Goal: Find specific page/section: Find specific page/section

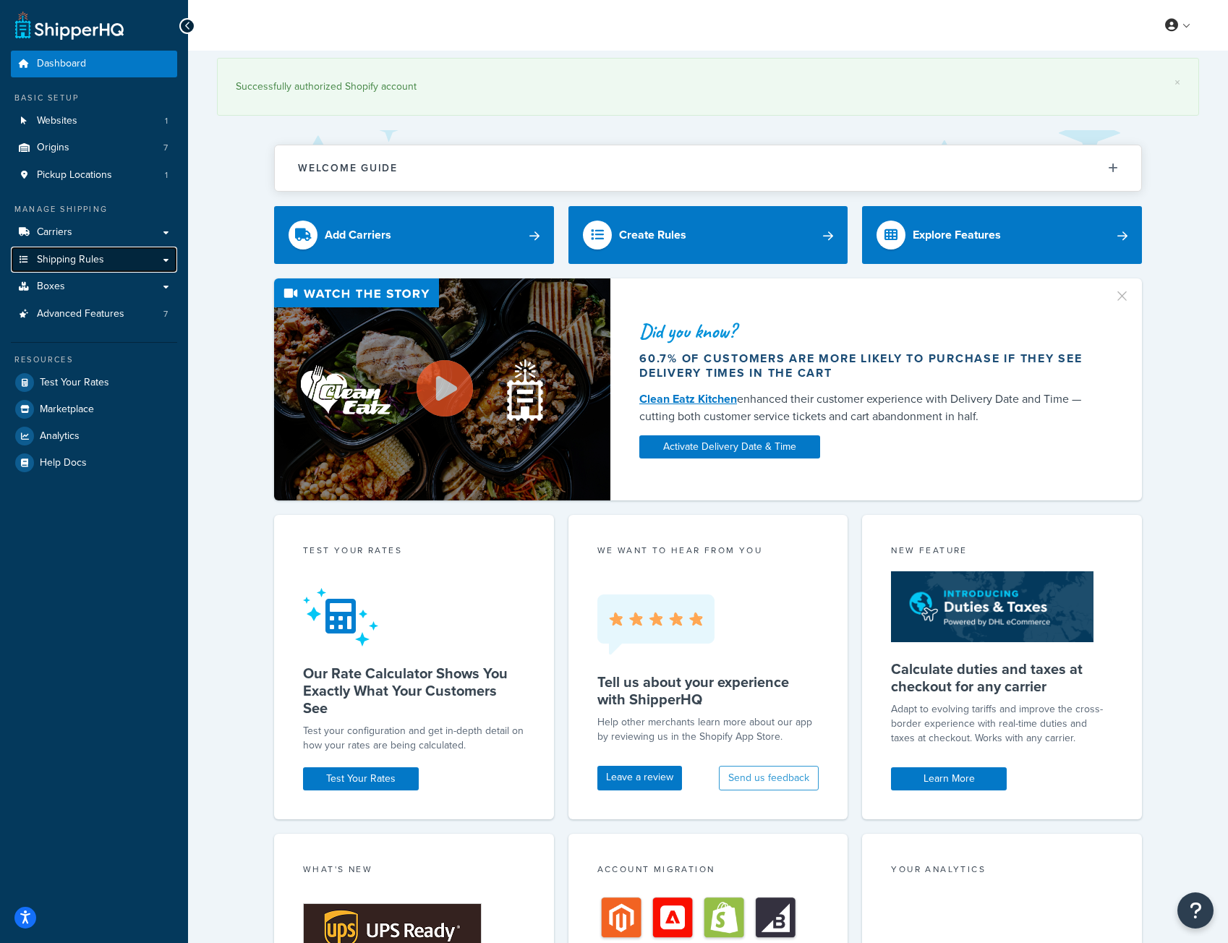
click at [70, 258] on span "Shipping Rules" at bounding box center [70, 260] width 67 height 12
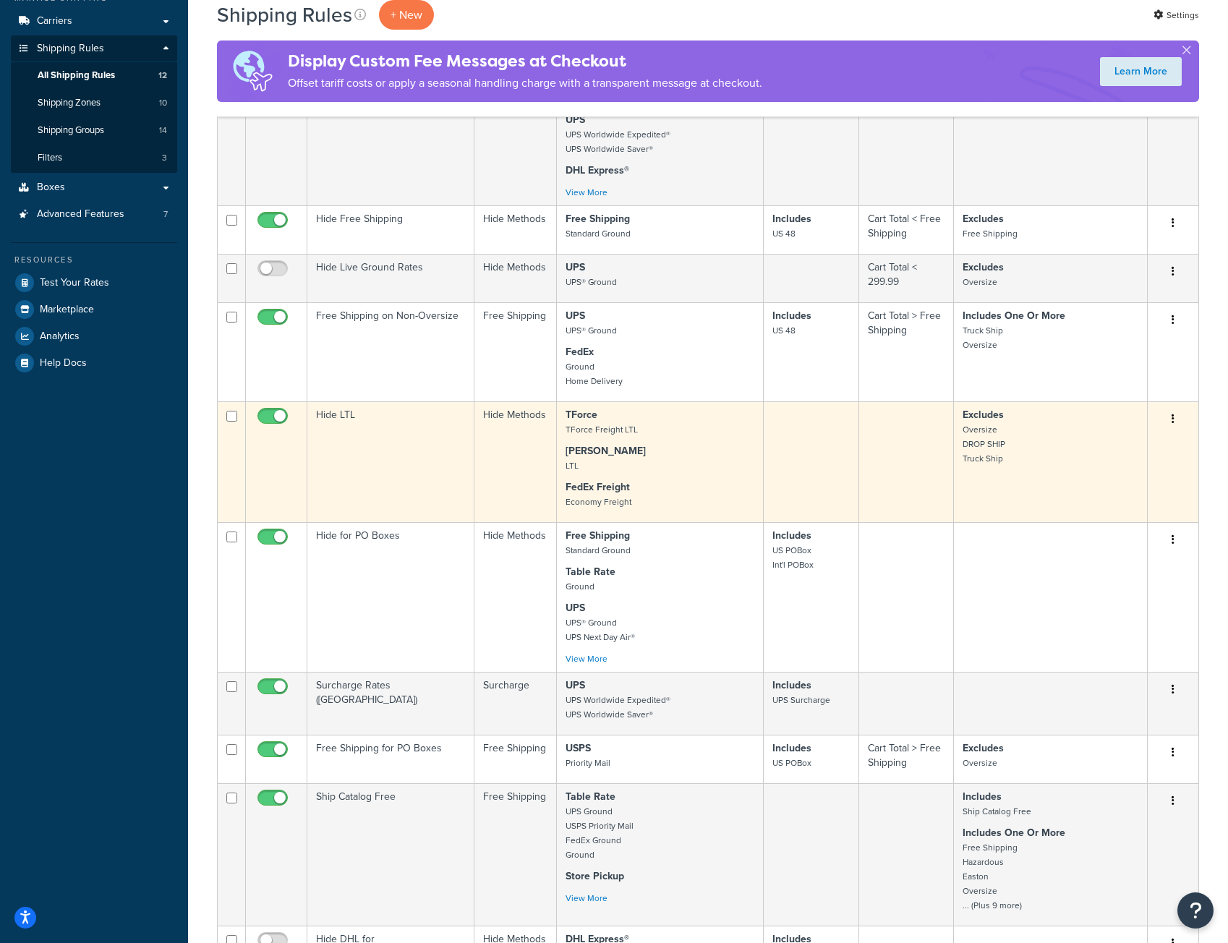
scroll to position [362, 0]
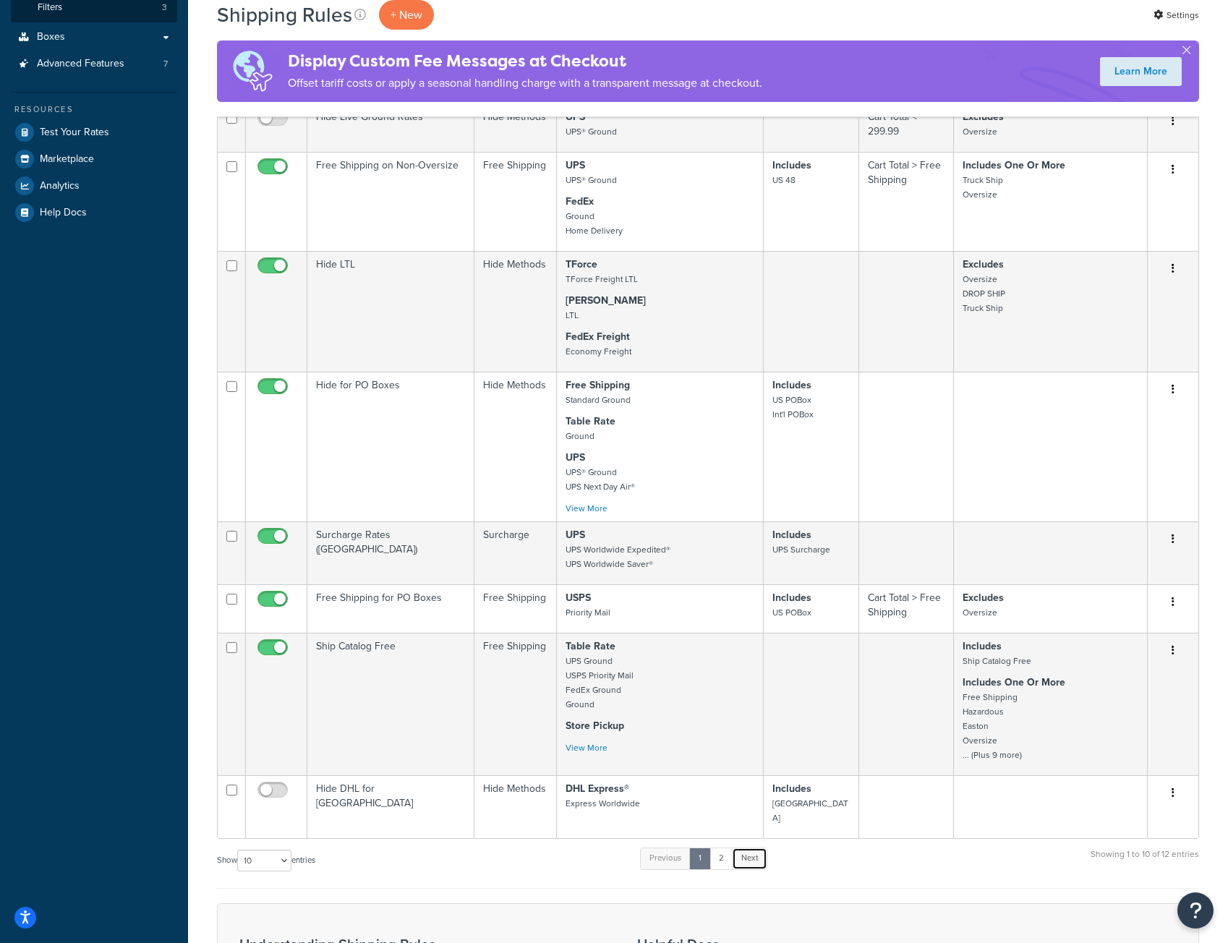
click at [752, 847] on link "Next" at bounding box center [749, 858] width 35 height 22
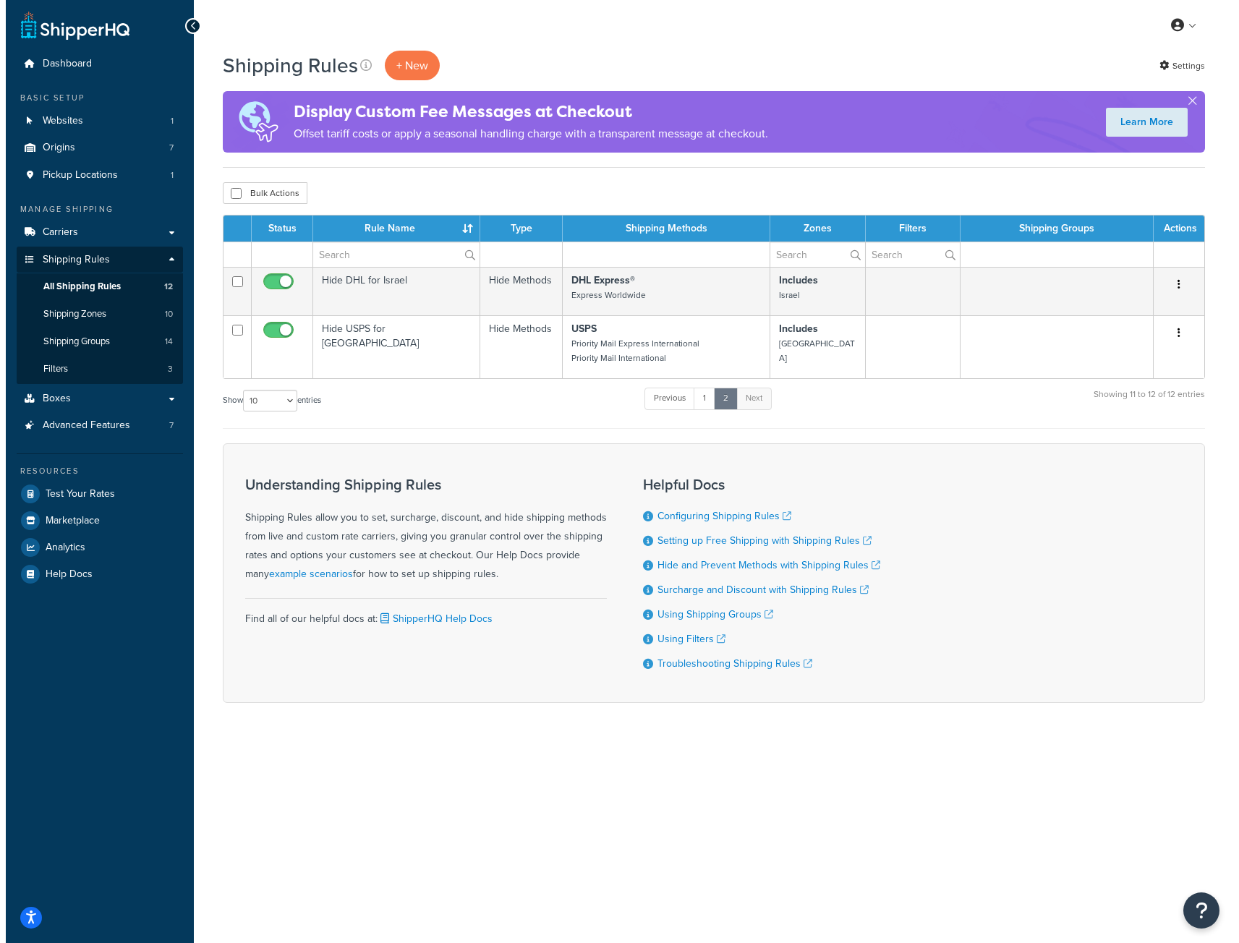
scroll to position [0, 0]
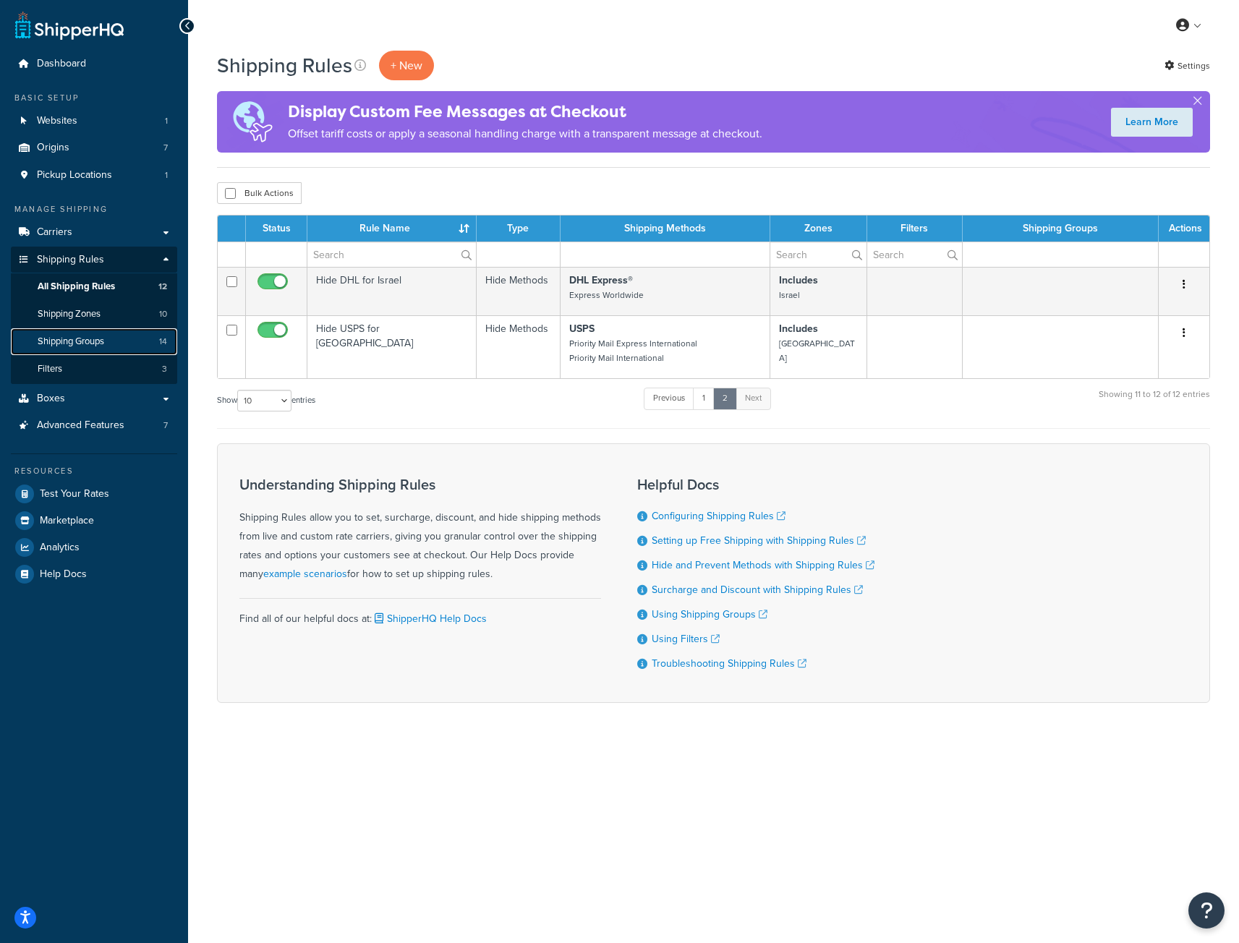
click at [87, 333] on link "Shipping Groups 14" at bounding box center [94, 341] width 166 height 27
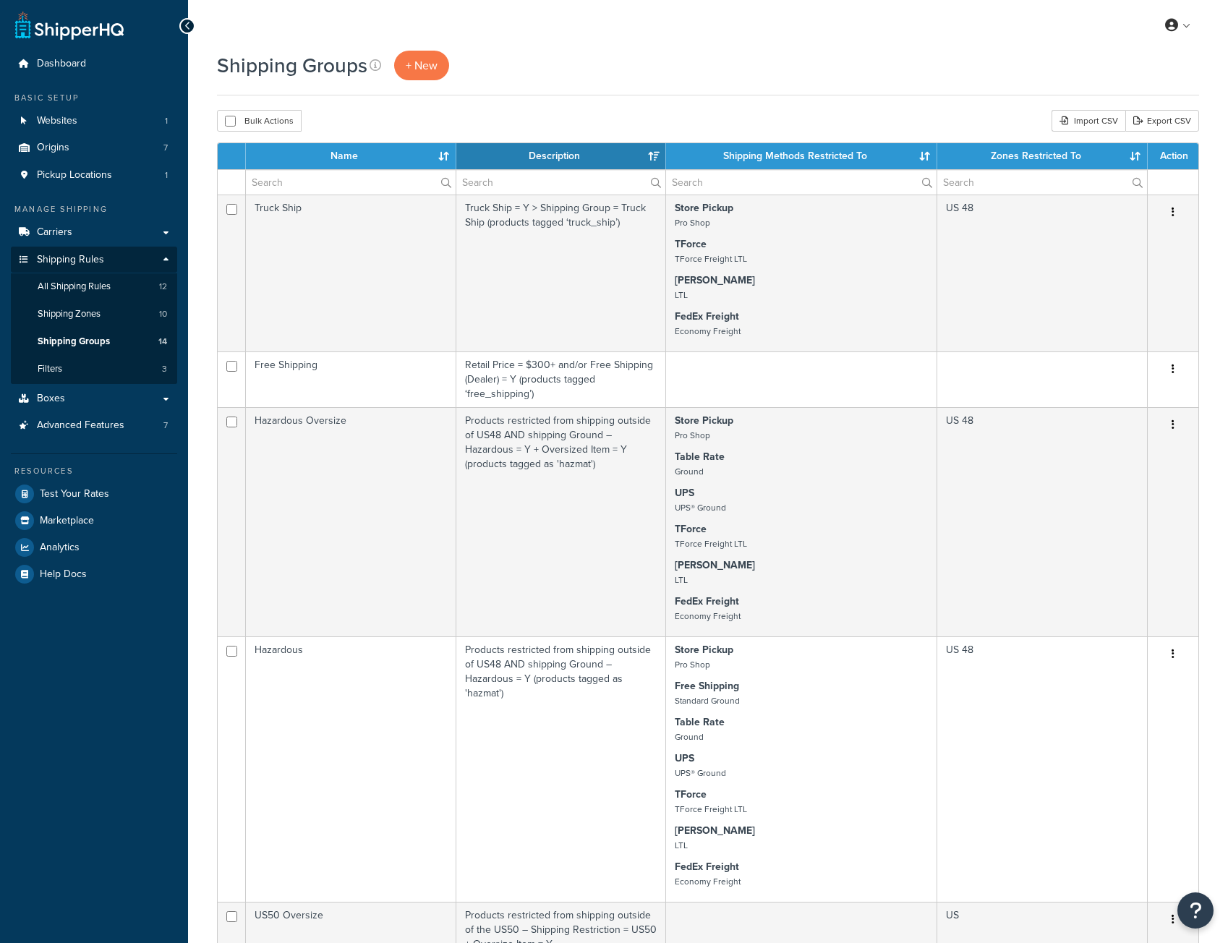
select select "15"
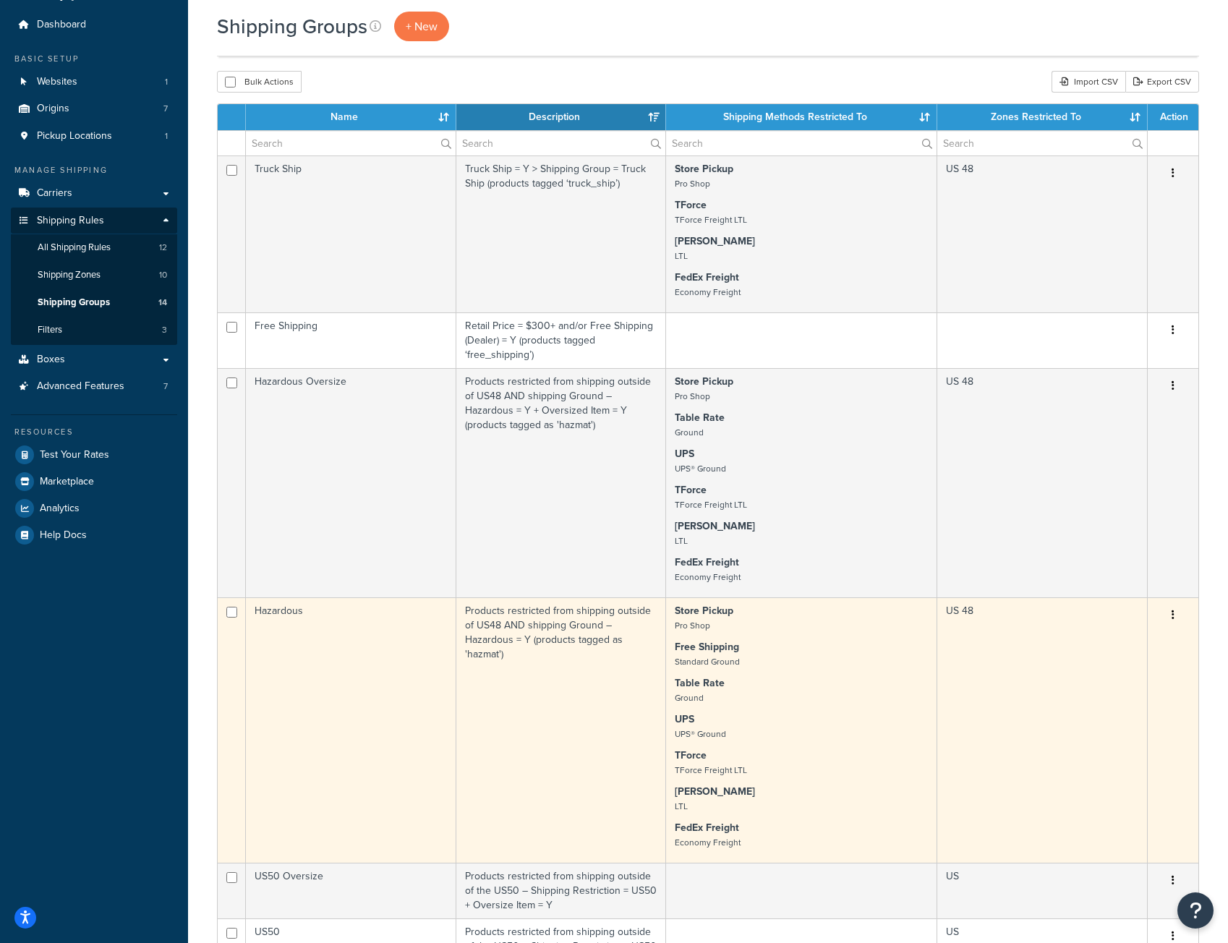
scroll to position [72, 0]
